Goal: Information Seeking & Learning: Learn about a topic

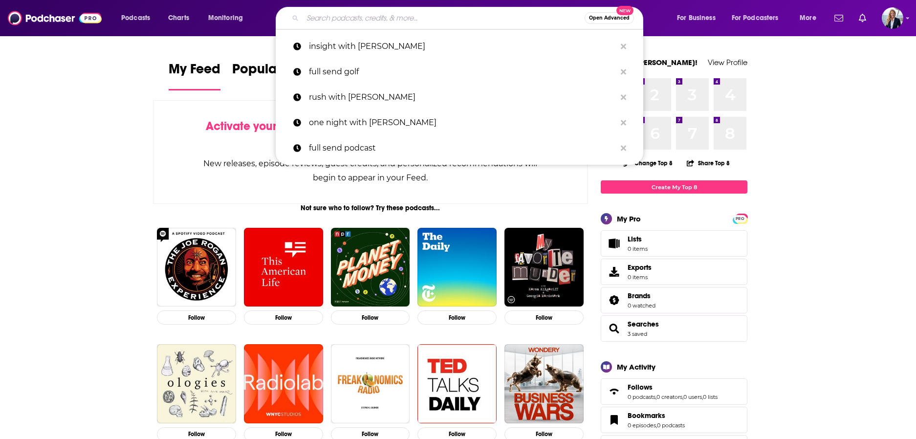
click at [412, 11] on input "Search podcasts, credits, & more..." at bounding box center [444, 18] width 282 height 16
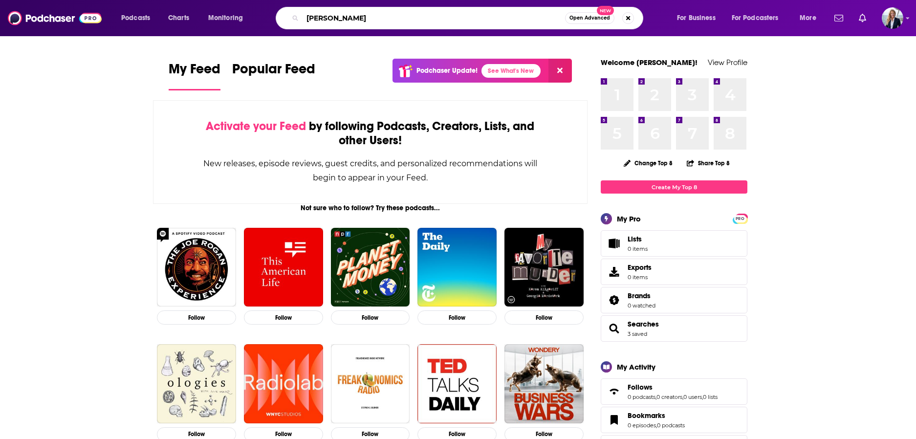
type input "[PERSON_NAME]"
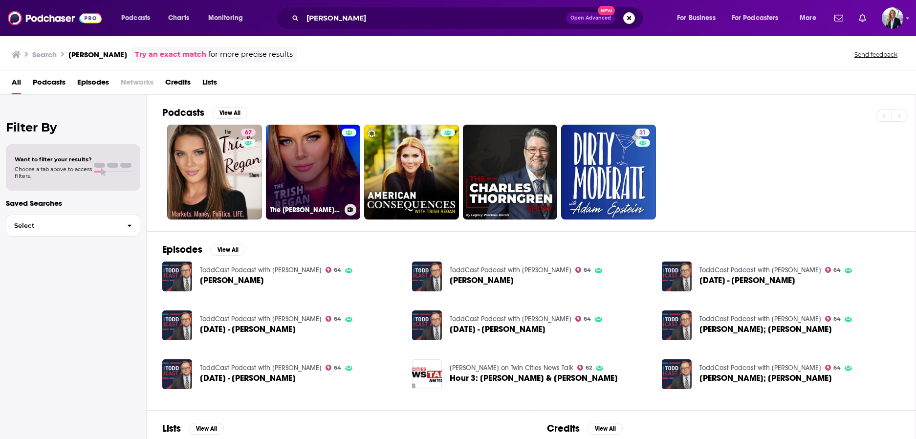
click at [327, 154] on link "The [PERSON_NAME] Show" at bounding box center [313, 172] width 95 height 95
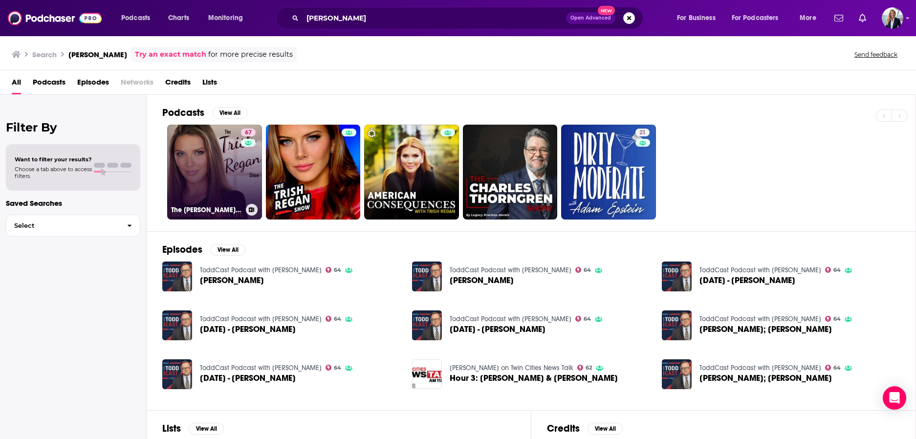
click at [219, 170] on link "67 The [PERSON_NAME] Show" at bounding box center [214, 172] width 95 height 95
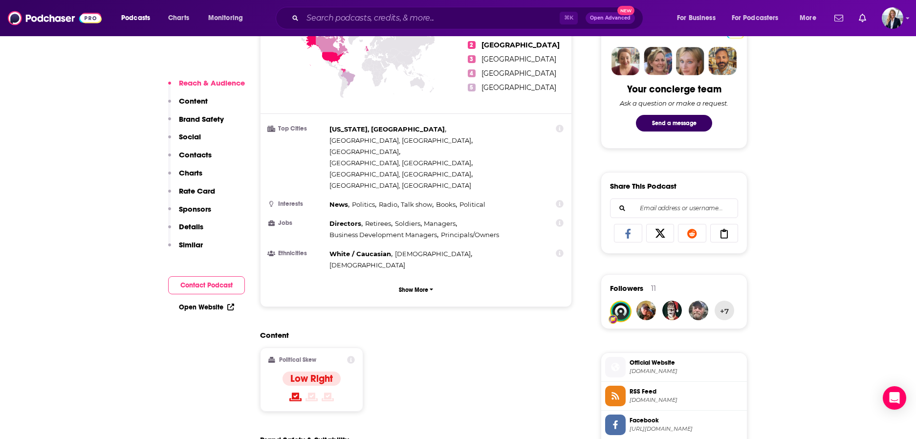
scroll to position [479, 0]
